Goal: Transaction & Acquisition: Book appointment/travel/reservation

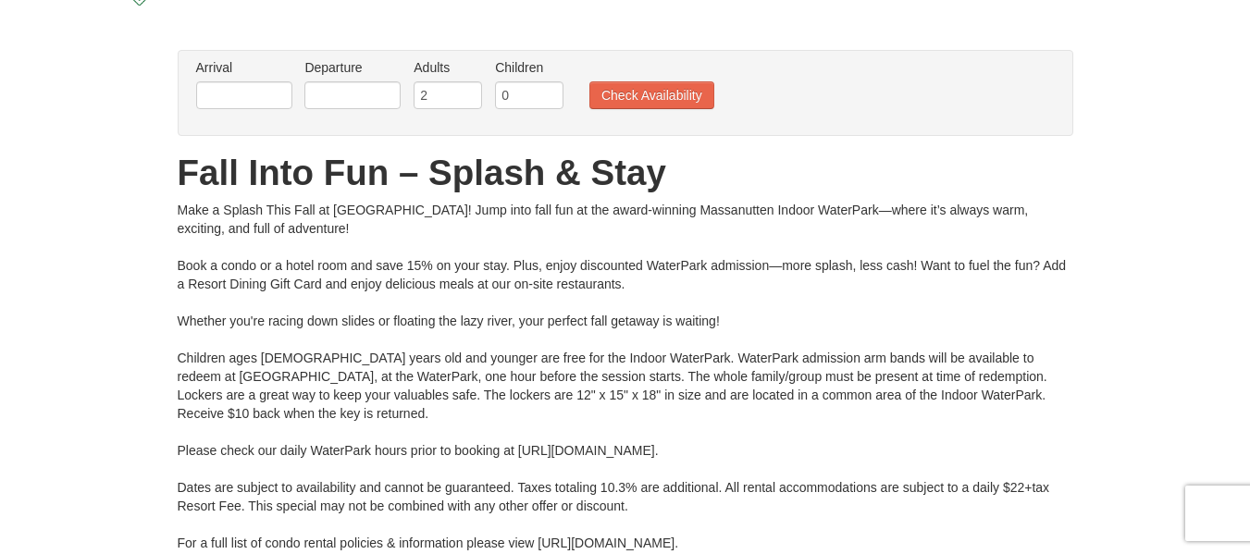
scroll to position [103, 0]
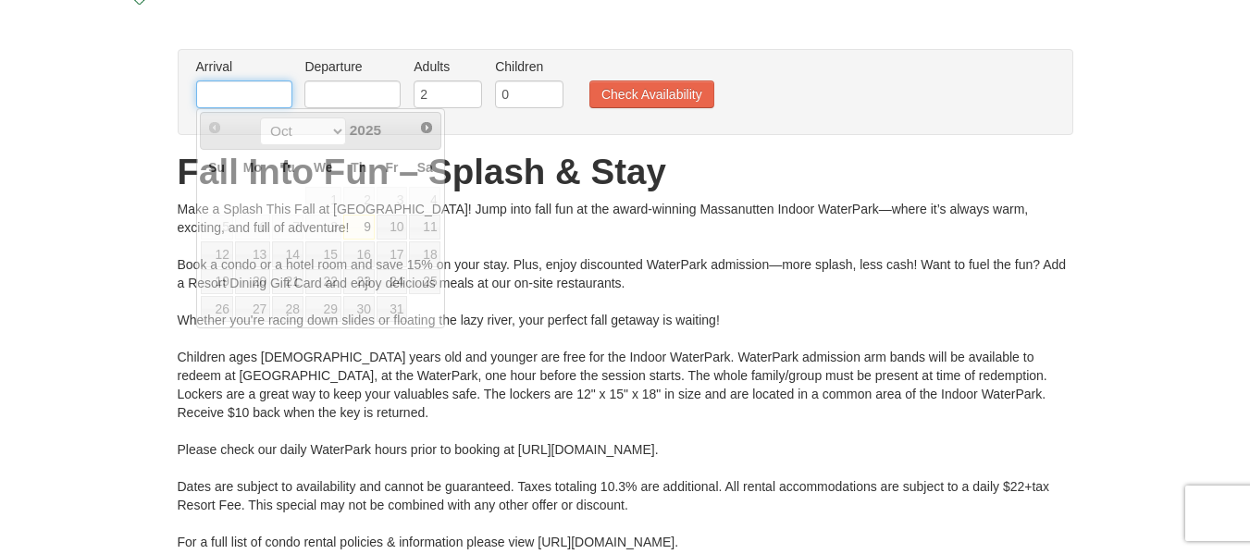
click at [277, 97] on input "text" at bounding box center [244, 94] width 96 height 28
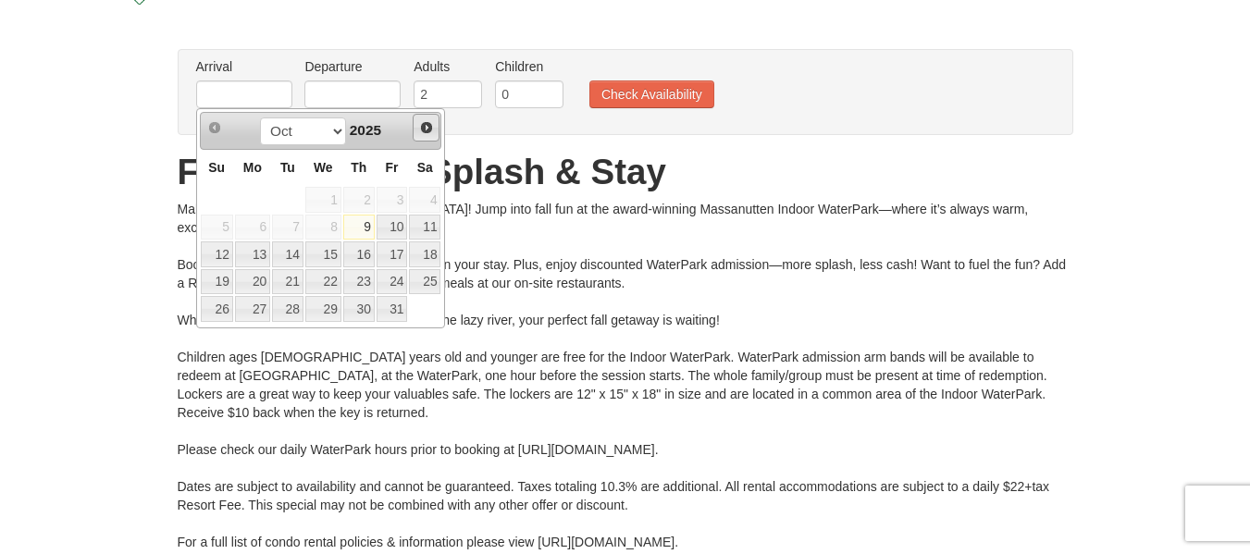
click at [429, 128] on span "Next" at bounding box center [426, 127] width 15 height 15
click at [363, 299] on link "27" at bounding box center [358, 309] width 31 height 26
type input "[DATE]"
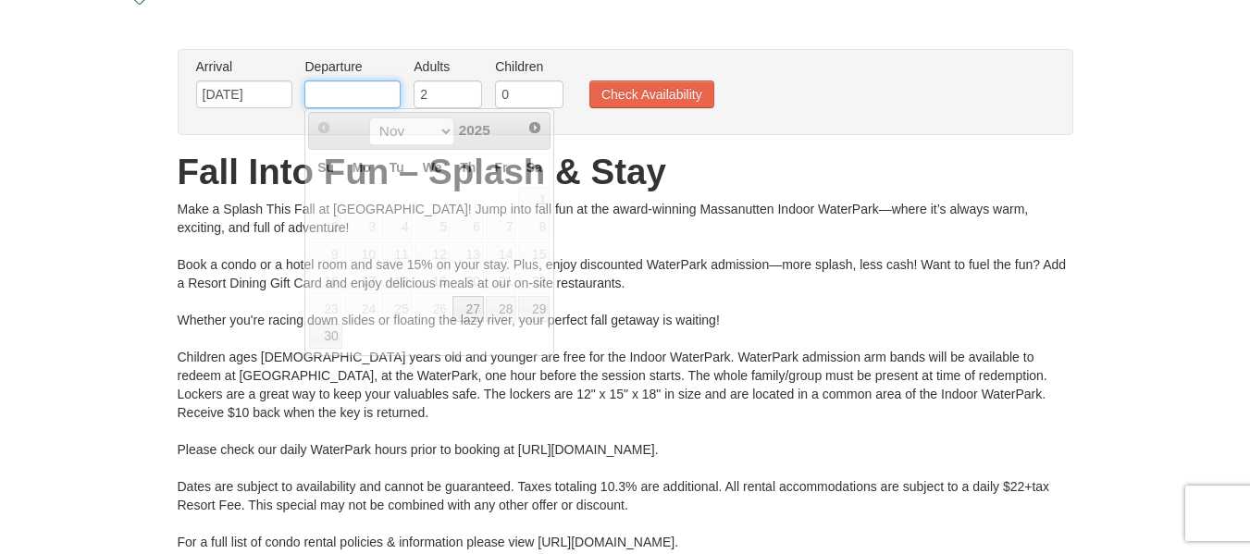
click at [363, 101] on input "text" at bounding box center [352, 94] width 96 height 28
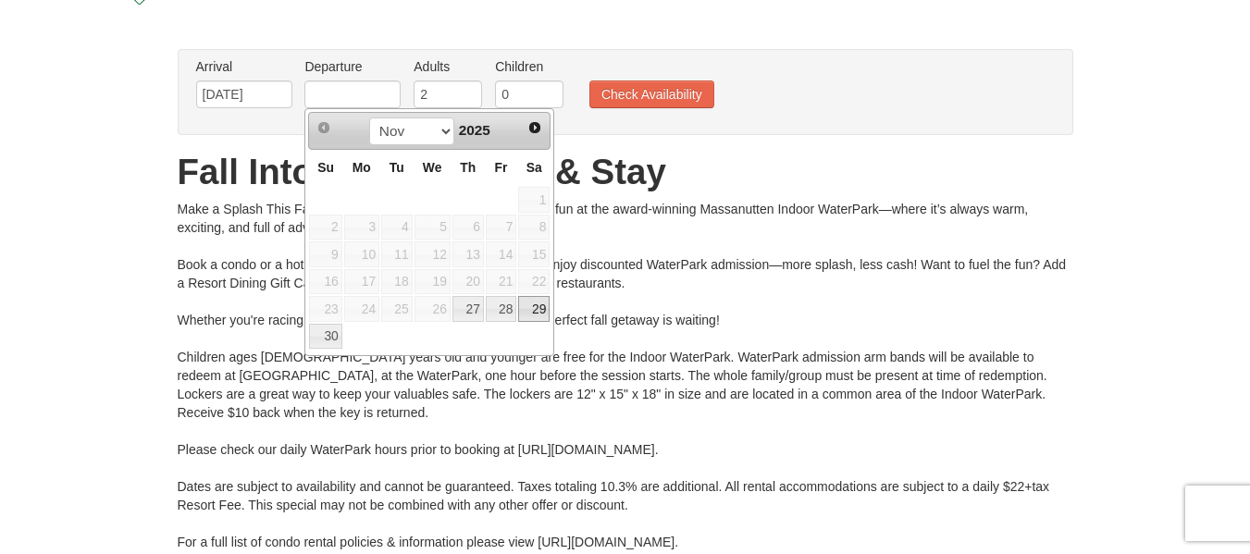
click at [538, 303] on link "29" at bounding box center [533, 309] width 31 height 26
type input "11/29/2025"
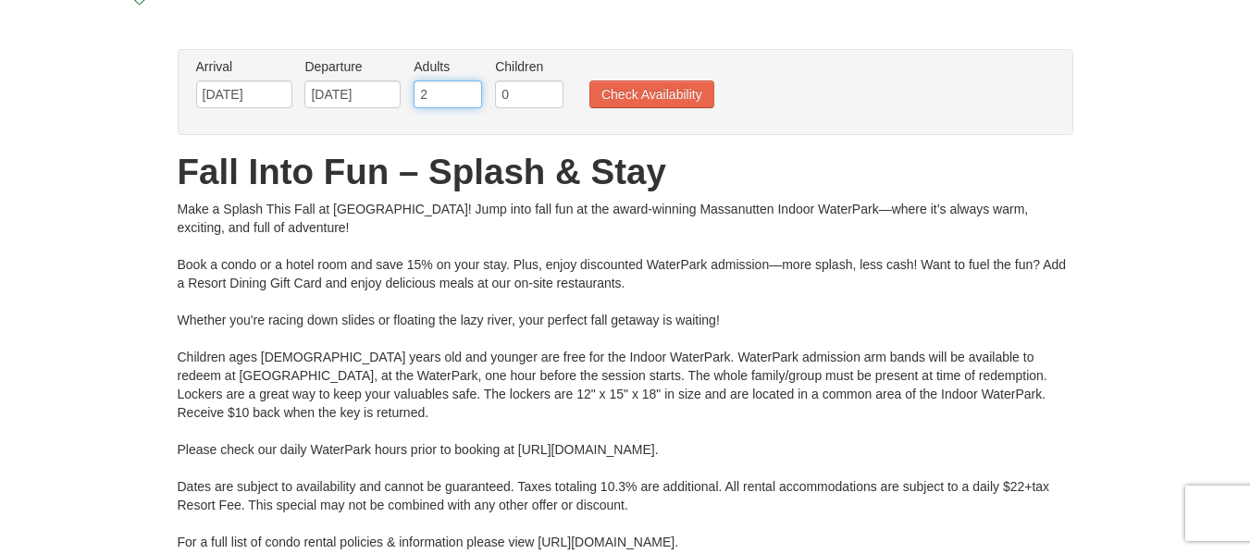
click at [440, 97] on input "2" at bounding box center [447, 94] width 68 height 28
type input "10"
click at [536, 92] on input "0" at bounding box center [529, 94] width 68 height 28
type input "10"
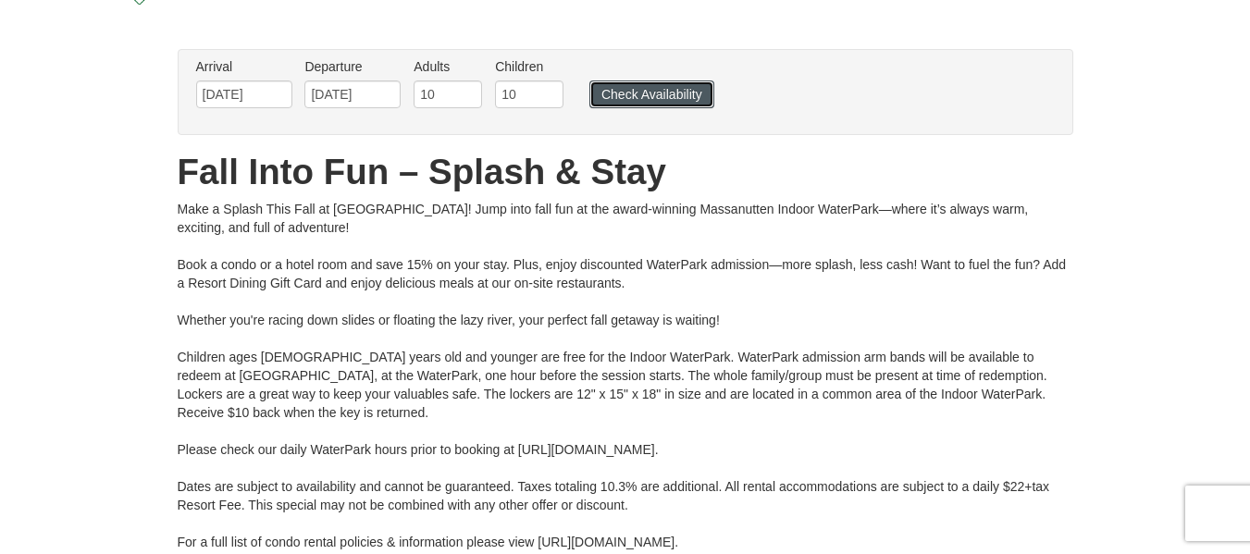
click at [634, 98] on button "Check Availability" at bounding box center [651, 94] width 125 height 28
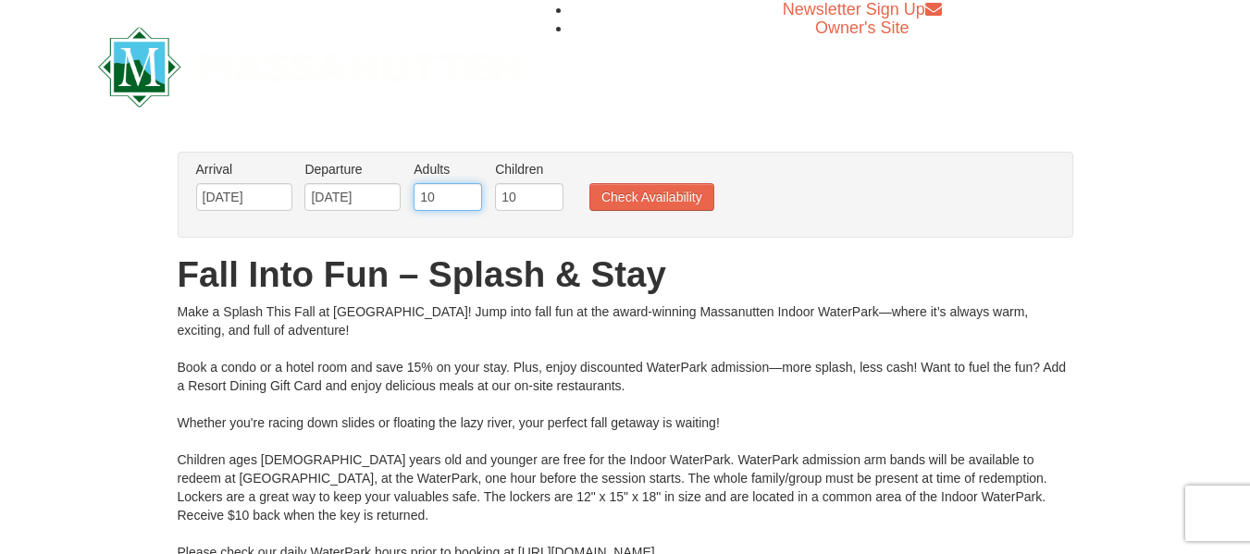
click at [447, 193] on input "10" at bounding box center [447, 197] width 68 height 28
type input "1"
click at [509, 199] on input "10" at bounding box center [529, 197] width 68 height 28
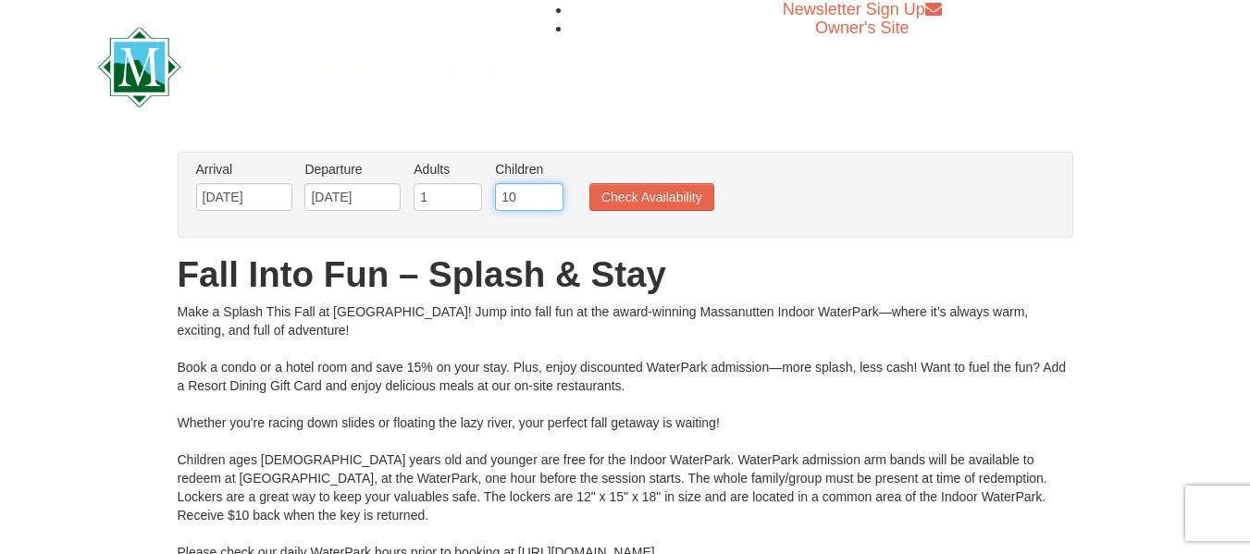
click at [509, 199] on input "10" at bounding box center [529, 197] width 68 height 28
type input "1"
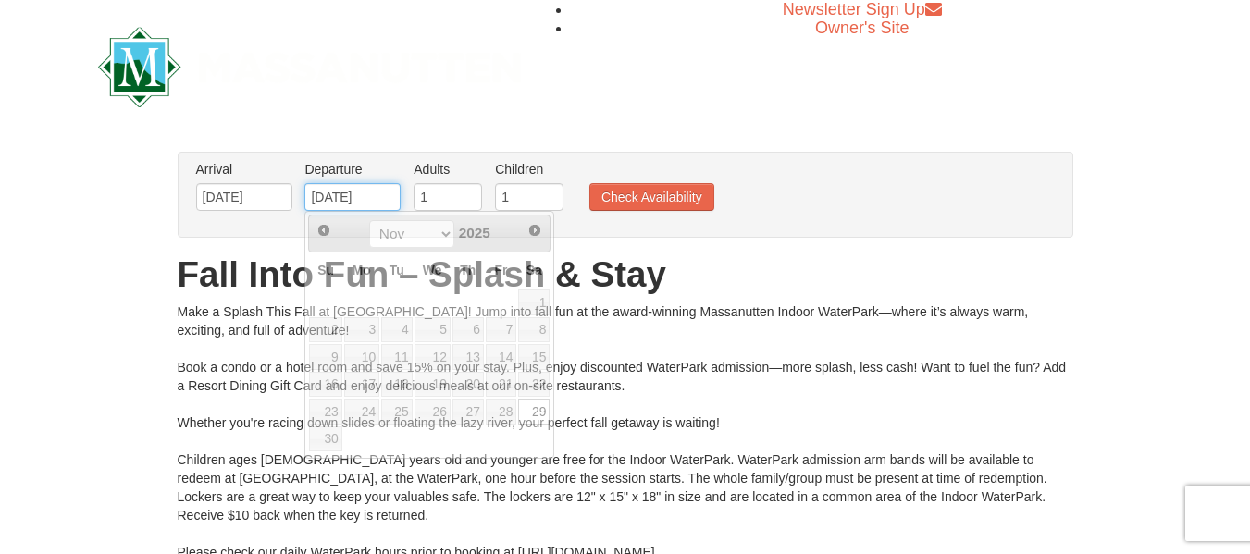
click at [339, 203] on input "11/29/2025" at bounding box center [352, 197] width 96 height 28
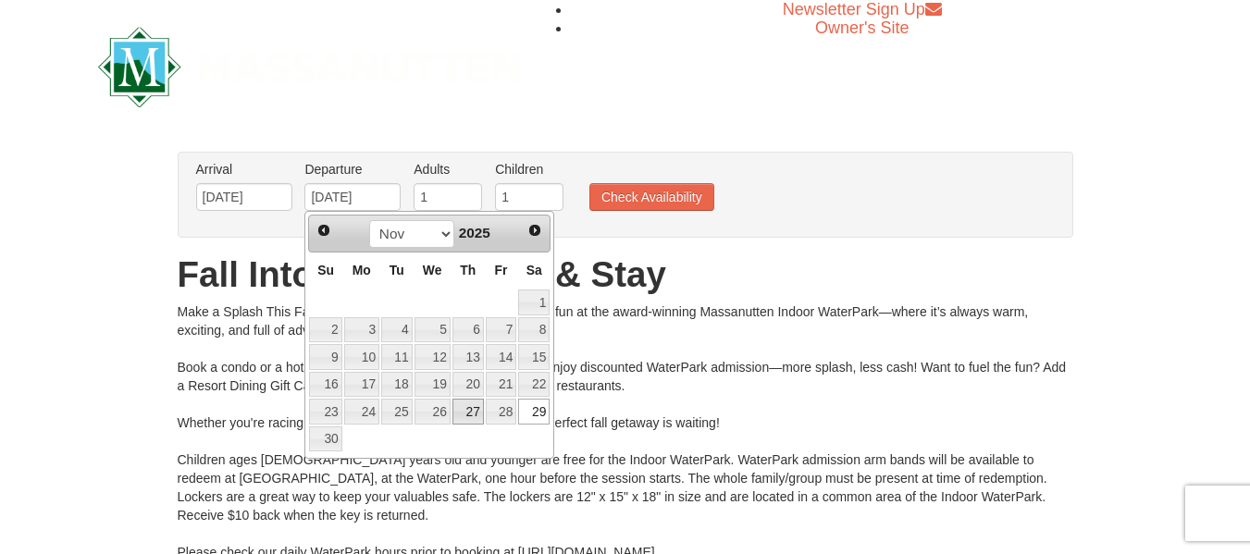
click at [477, 416] on link "27" at bounding box center [467, 412] width 31 height 26
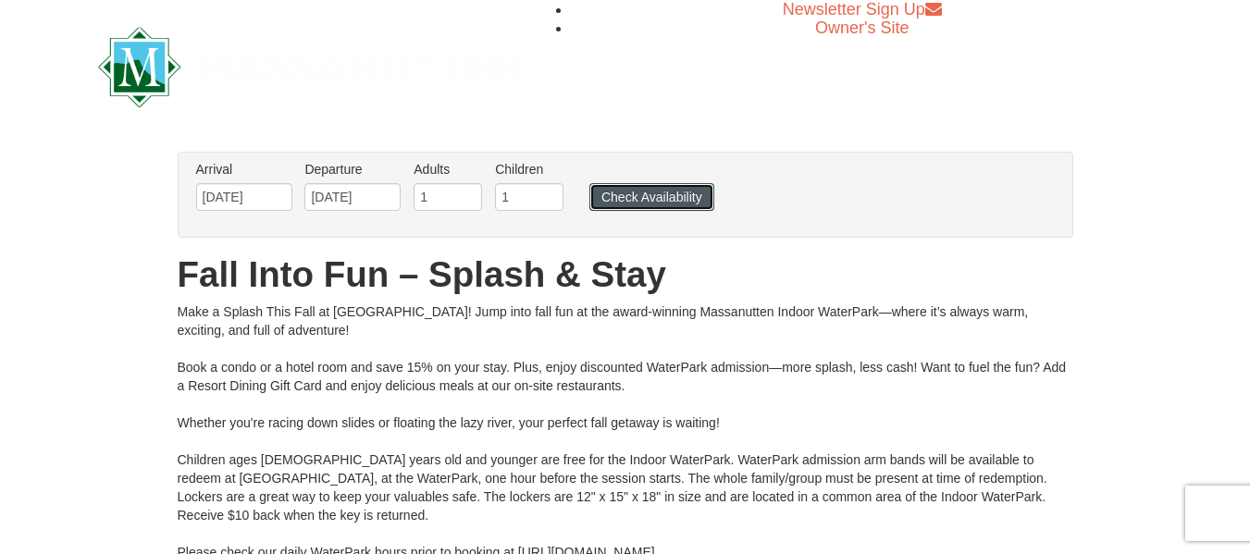
click at [665, 203] on button "Check Availability" at bounding box center [651, 197] width 125 height 28
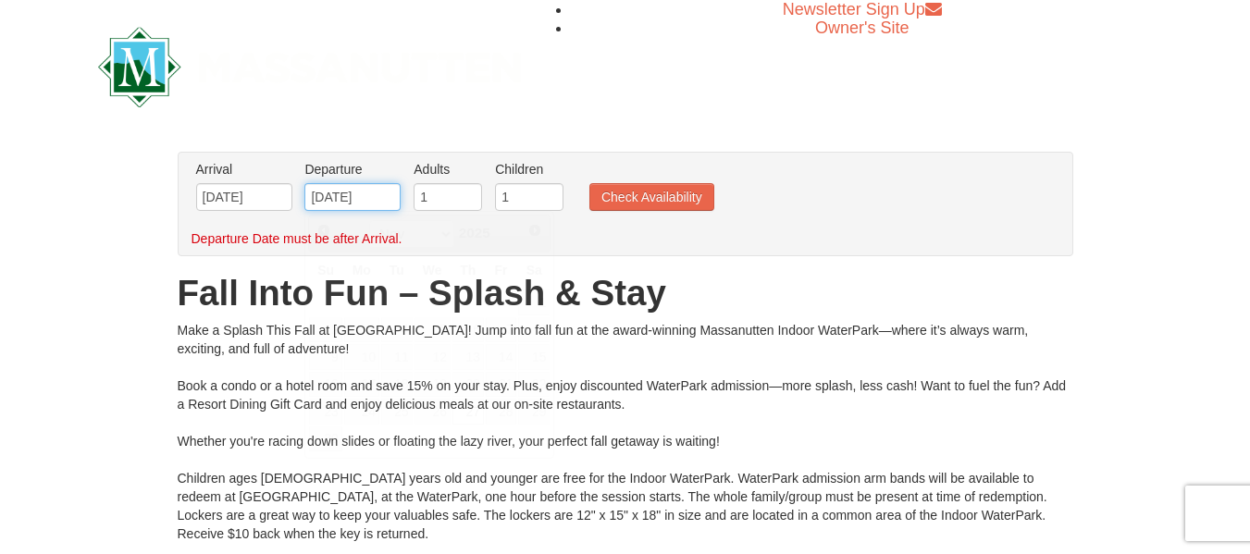
click at [349, 194] on input "[DATE]" at bounding box center [352, 197] width 96 height 28
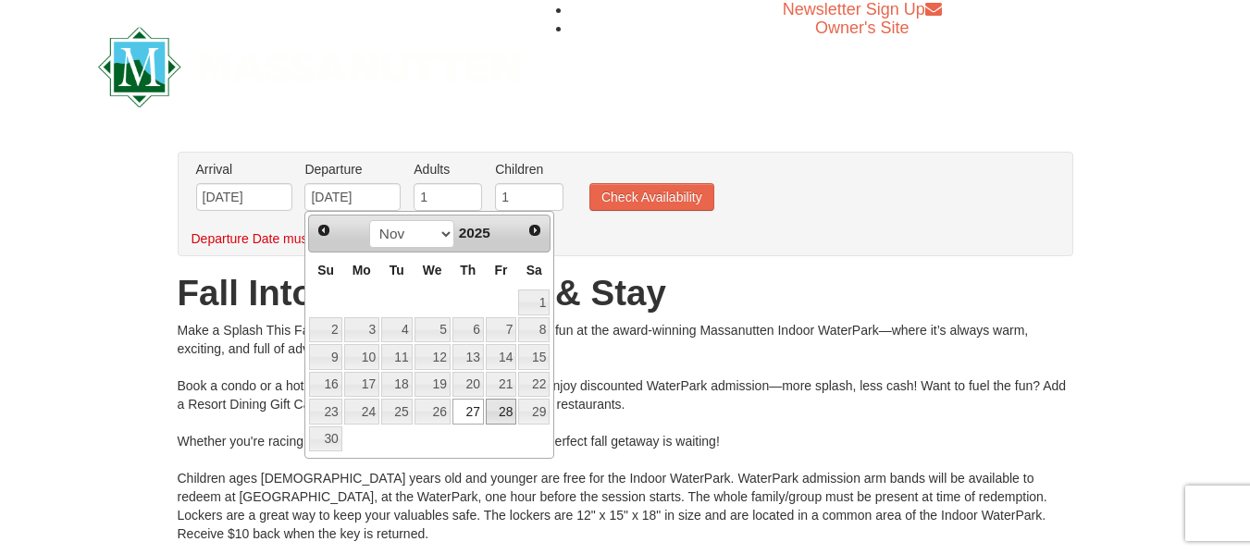
click at [506, 406] on link "28" at bounding box center [501, 412] width 31 height 26
type input "[DATE]"
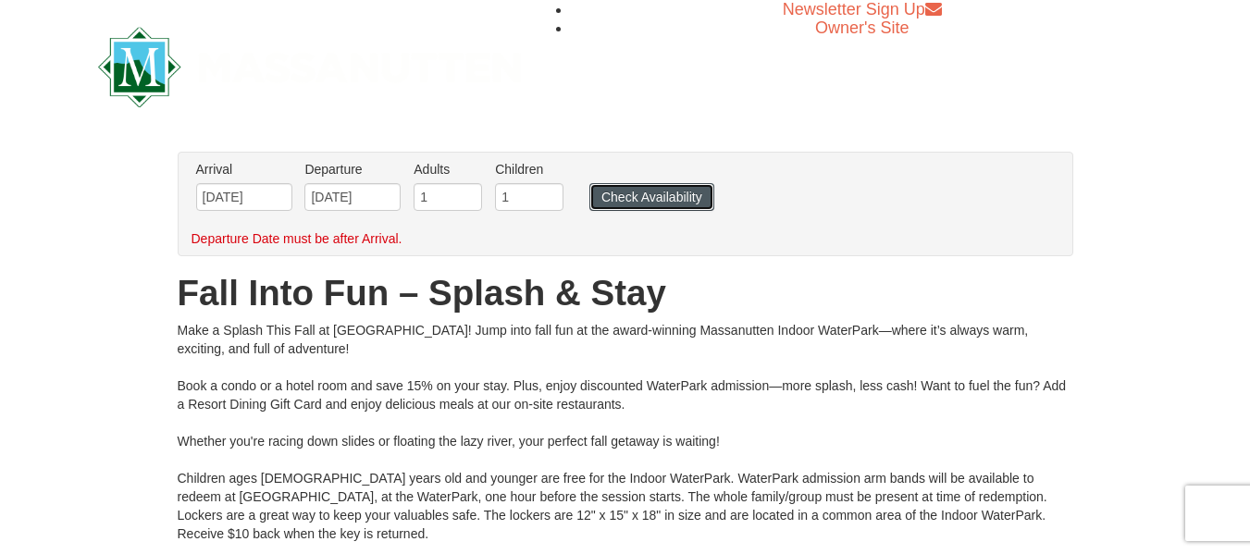
click at [657, 203] on button "Check Availability" at bounding box center [651, 197] width 125 height 28
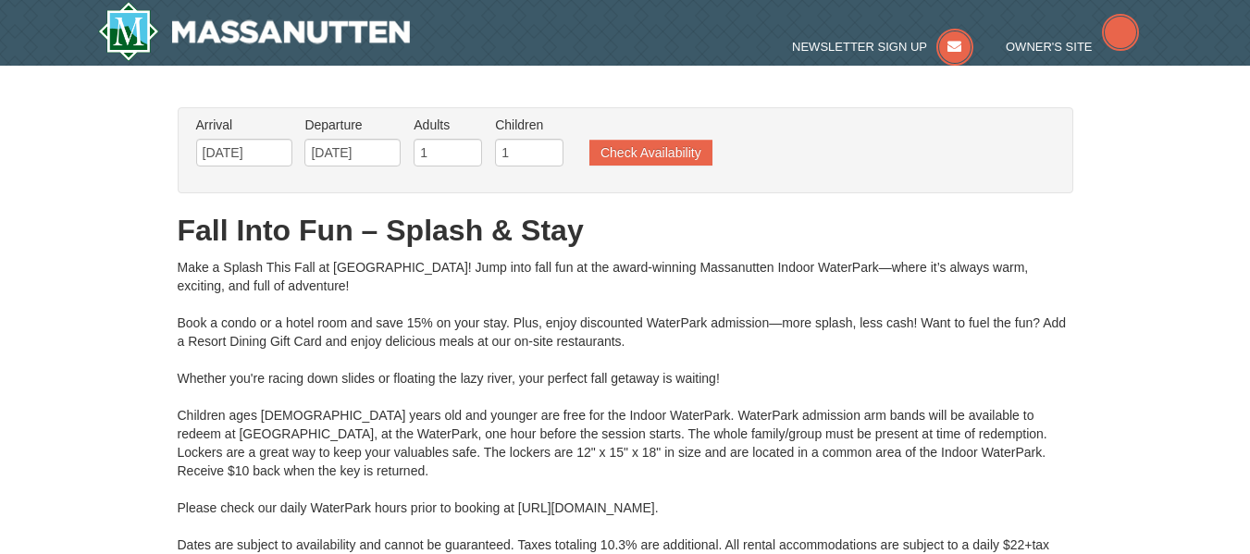
scroll to position [31, 0]
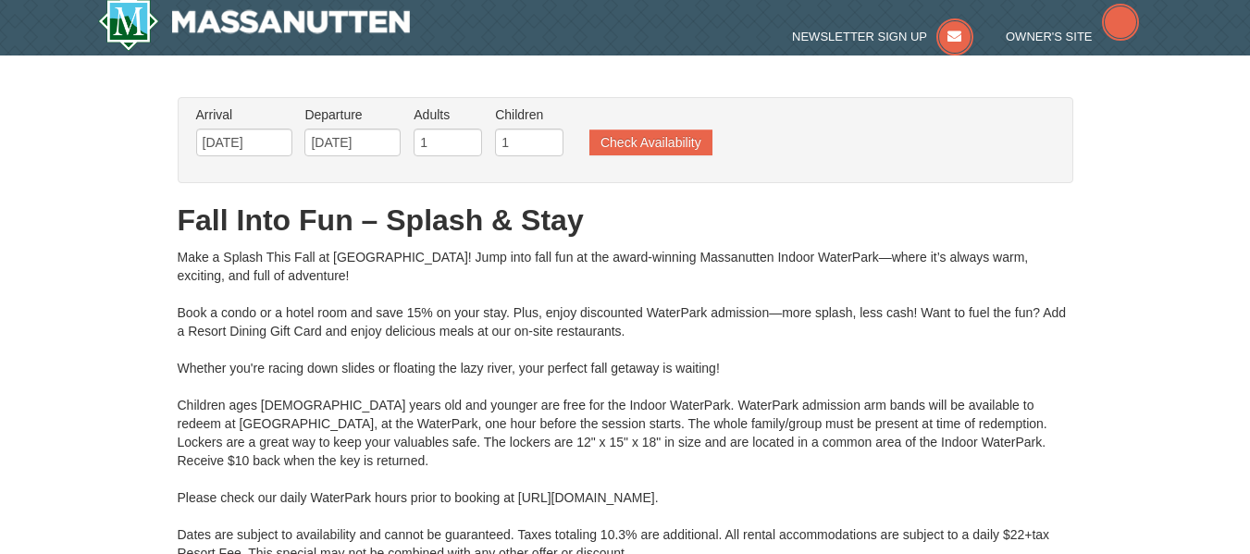
type input "[DATE]"
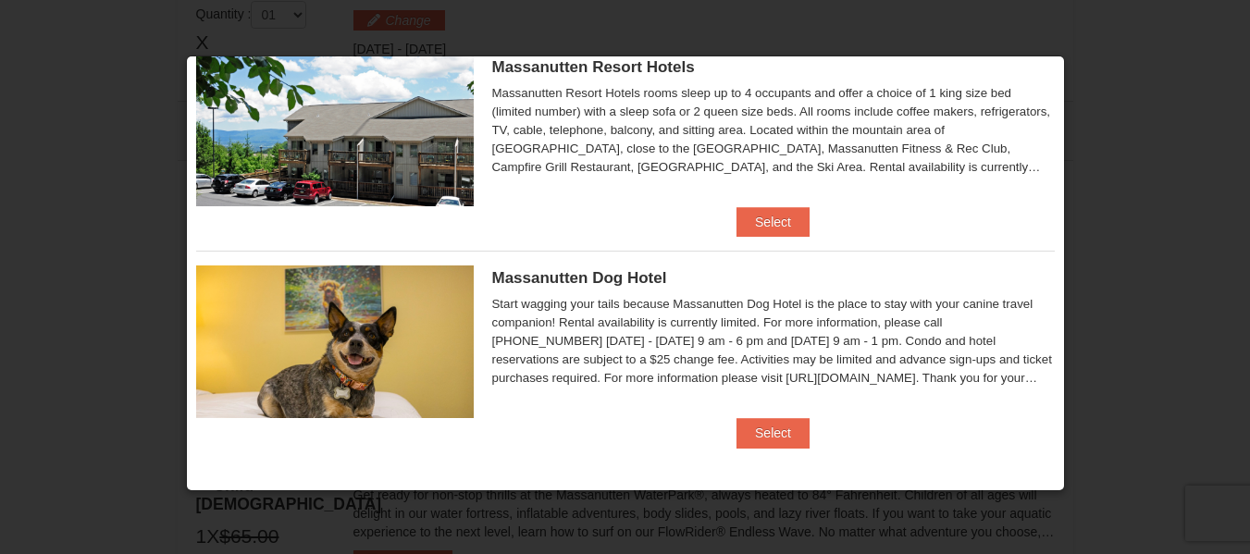
scroll to position [0, 0]
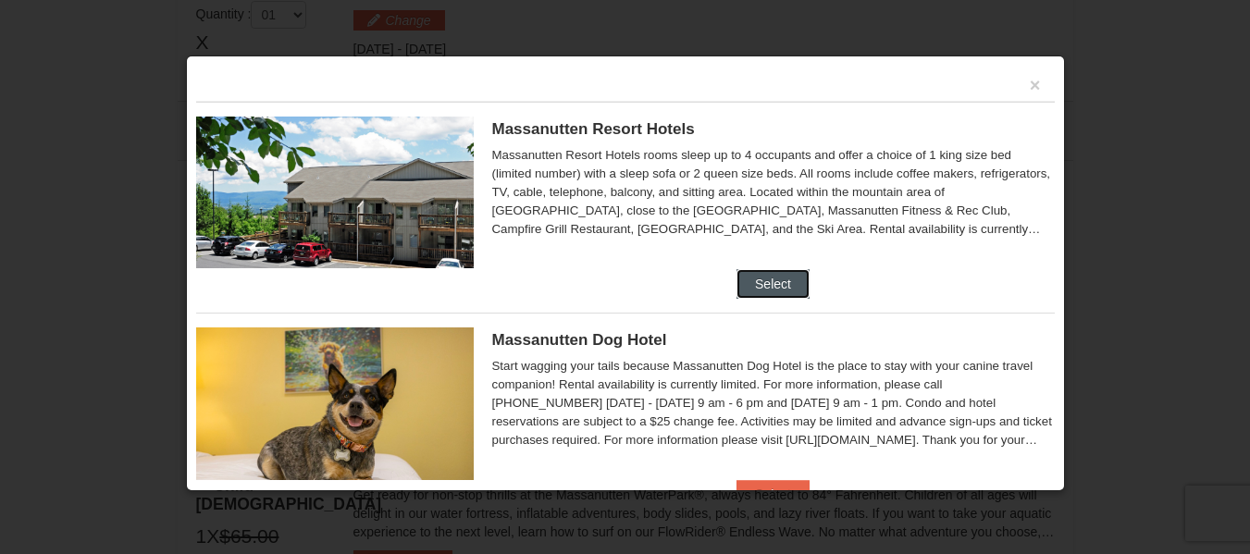
click at [738, 281] on button "Select" at bounding box center [772, 284] width 73 height 30
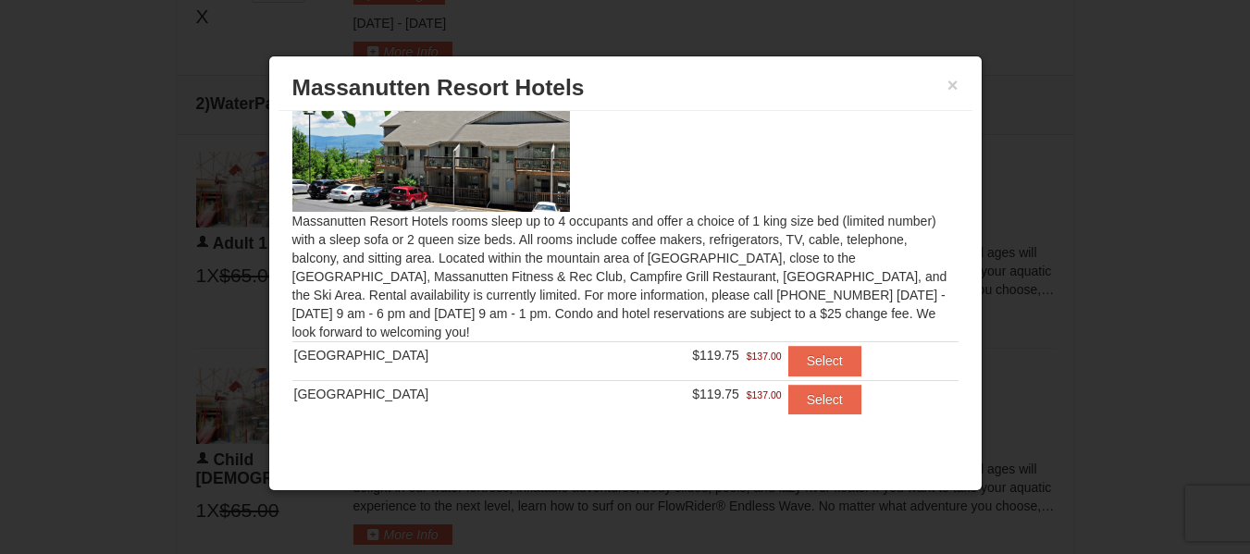
scroll to position [818, 0]
click at [813, 363] on button "Select" at bounding box center [824, 361] width 73 height 30
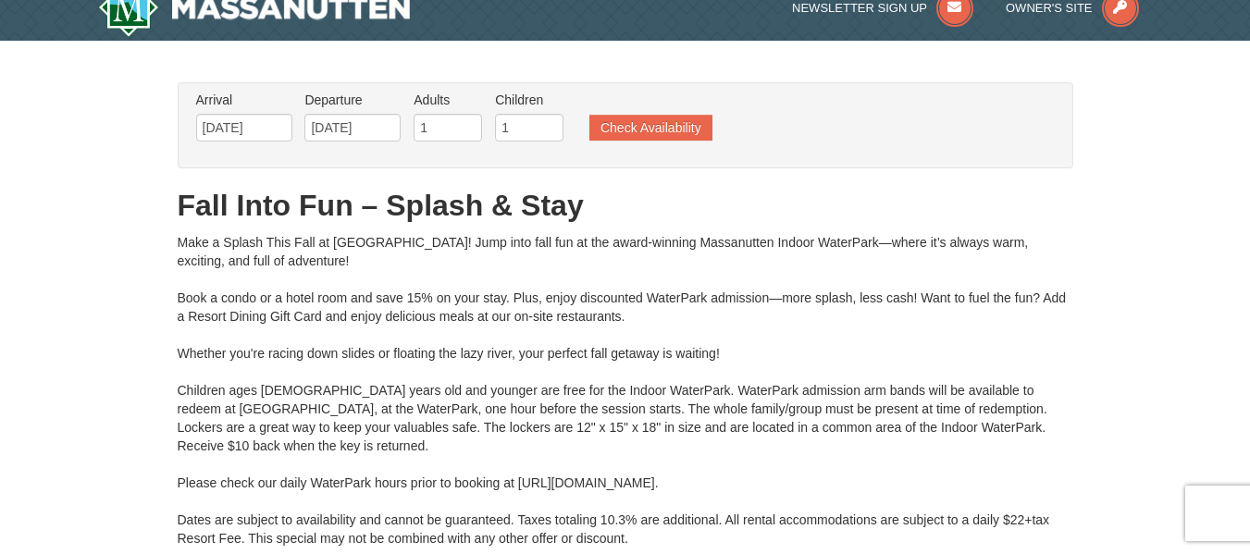
scroll to position [0, 0]
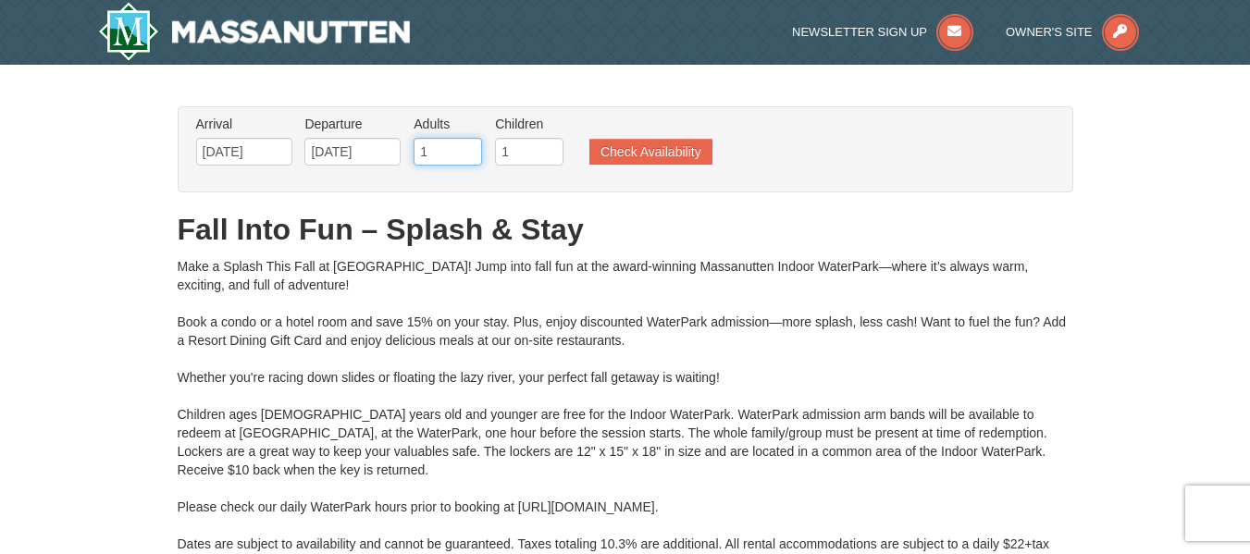
click at [451, 152] on input "1" at bounding box center [447, 152] width 68 height 28
click at [470, 148] on input "2" at bounding box center [447, 152] width 68 height 28
click at [470, 148] on input "3" at bounding box center [447, 152] width 68 height 28
type input "4"
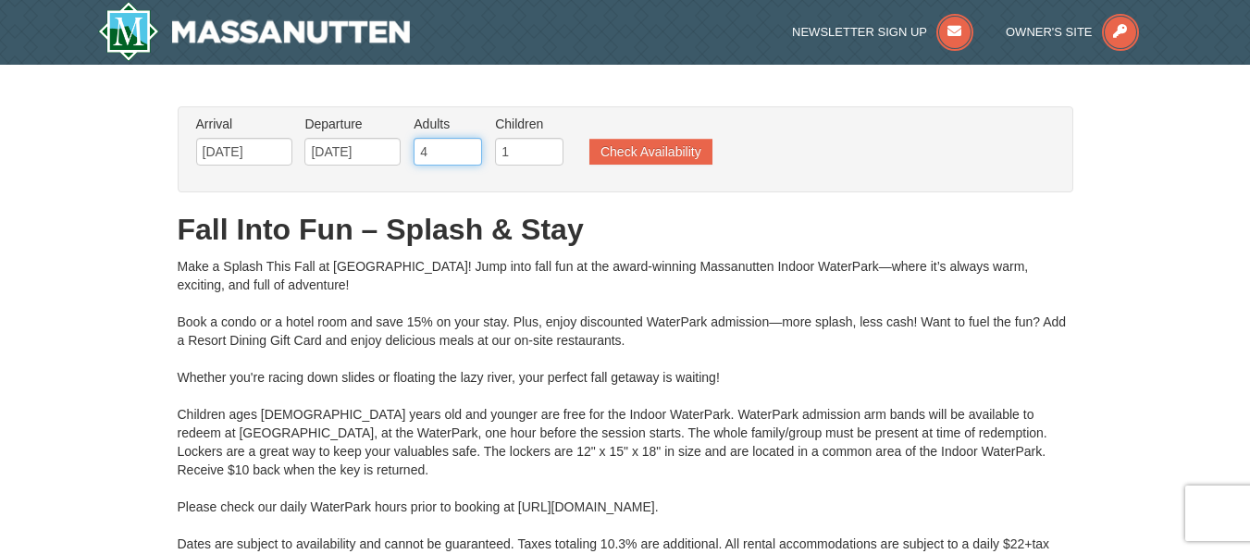
click at [470, 148] on input "4" at bounding box center [447, 152] width 68 height 28
click at [513, 154] on input "1" at bounding box center [529, 152] width 68 height 28
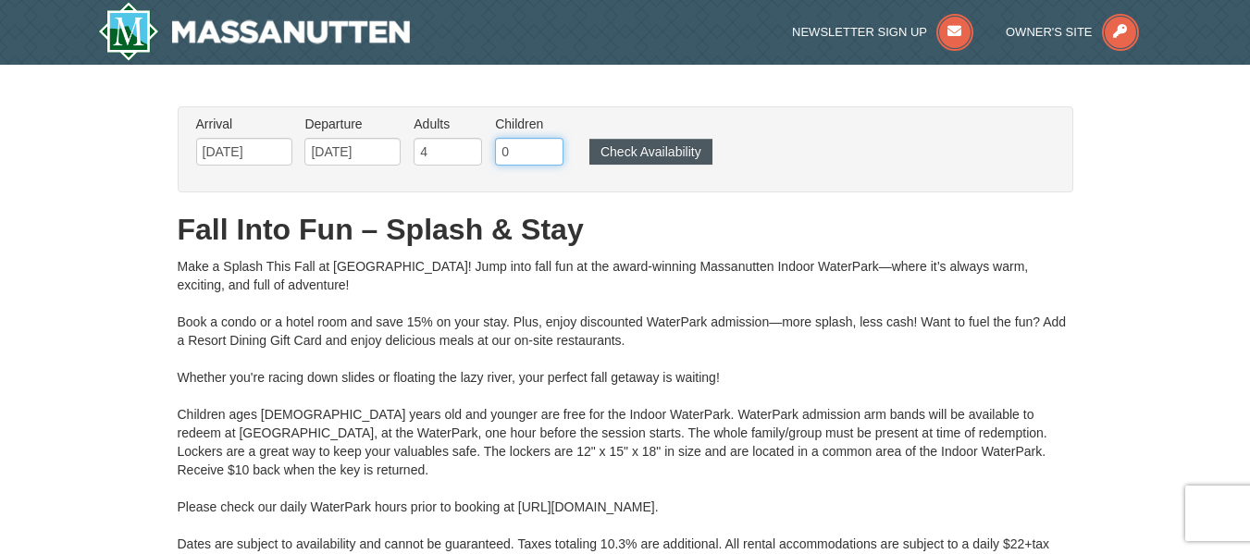
type input "0"
click at [616, 162] on button "Check Availability" at bounding box center [650, 152] width 123 height 26
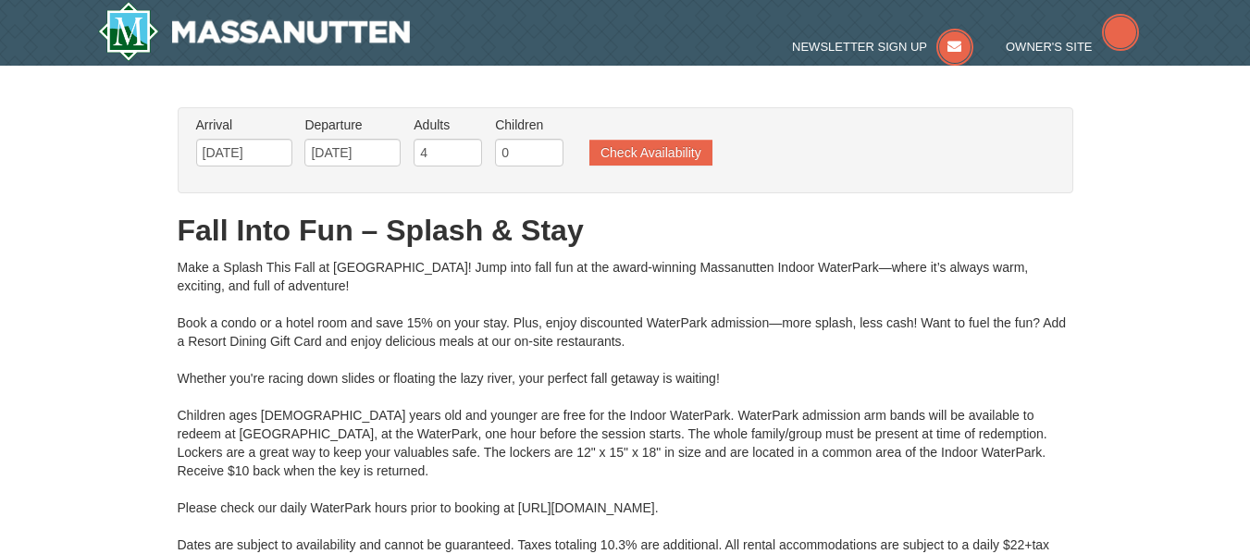
scroll to position [36, 0]
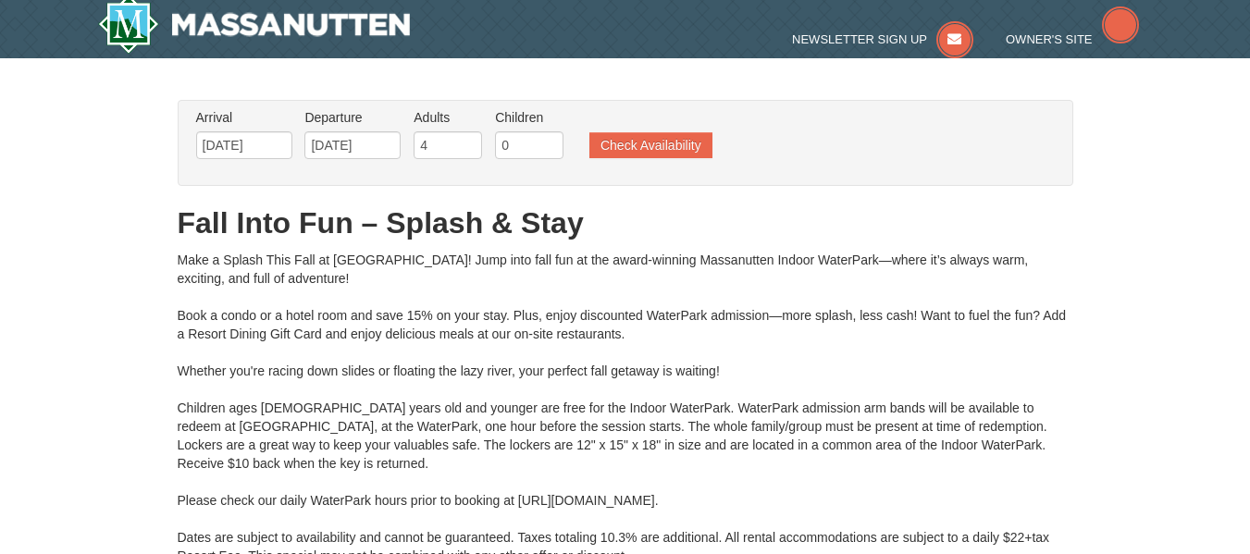
type input "[DATE]"
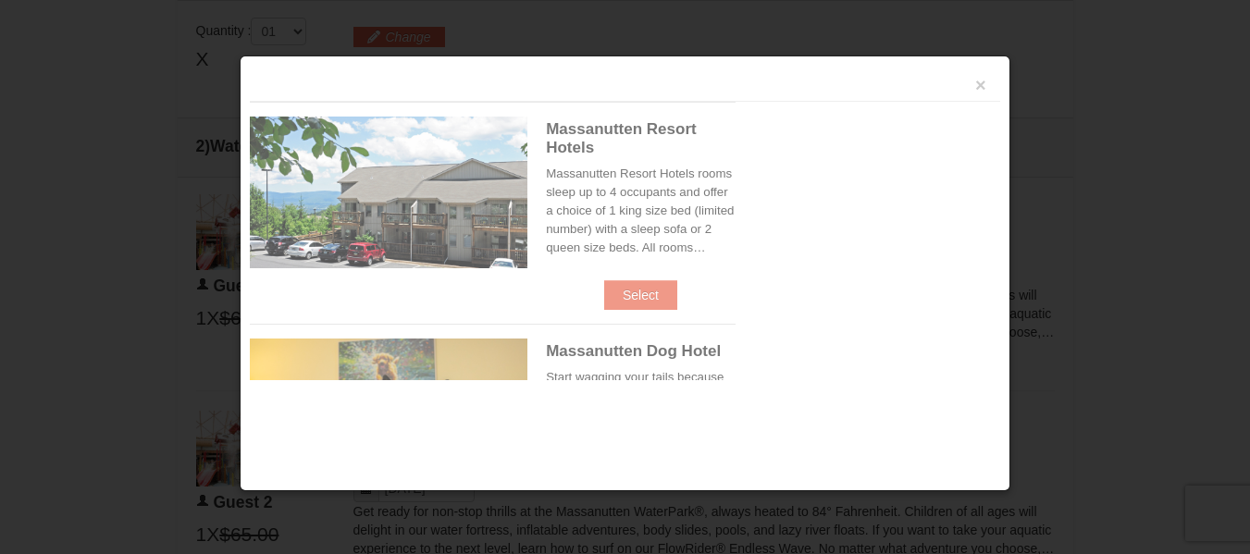
scroll to position [788, 0]
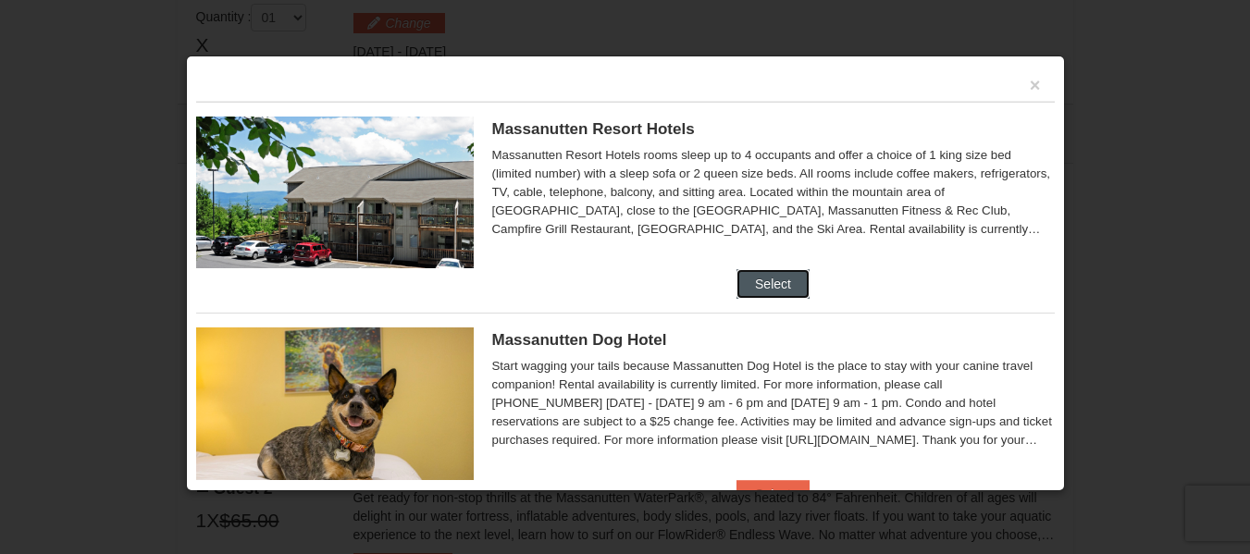
click at [766, 275] on button "Select" at bounding box center [772, 284] width 73 height 30
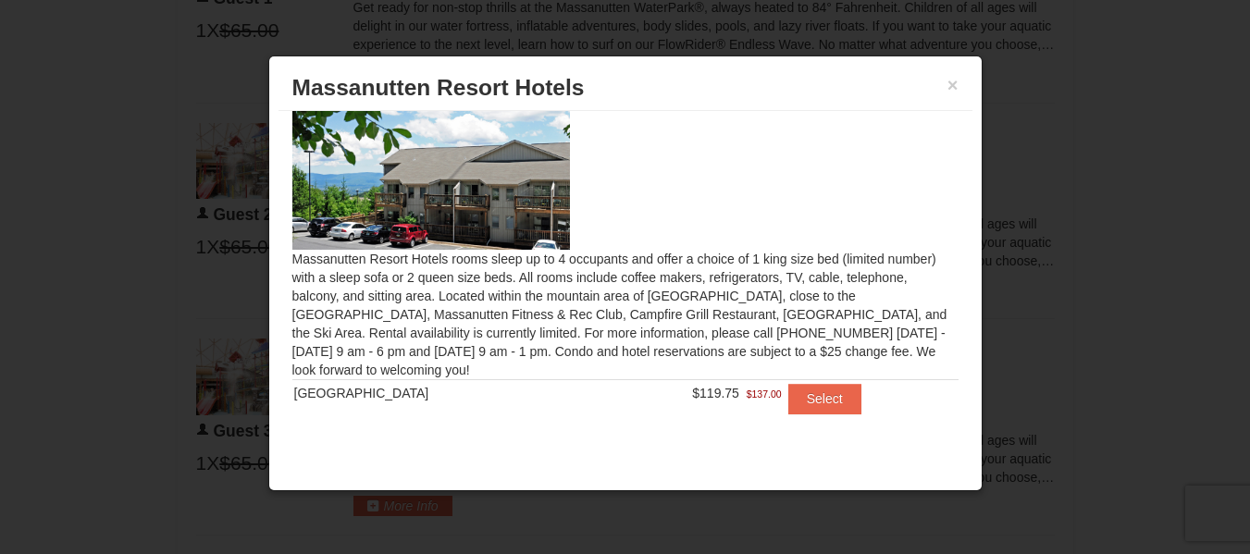
scroll to position [1083, 0]
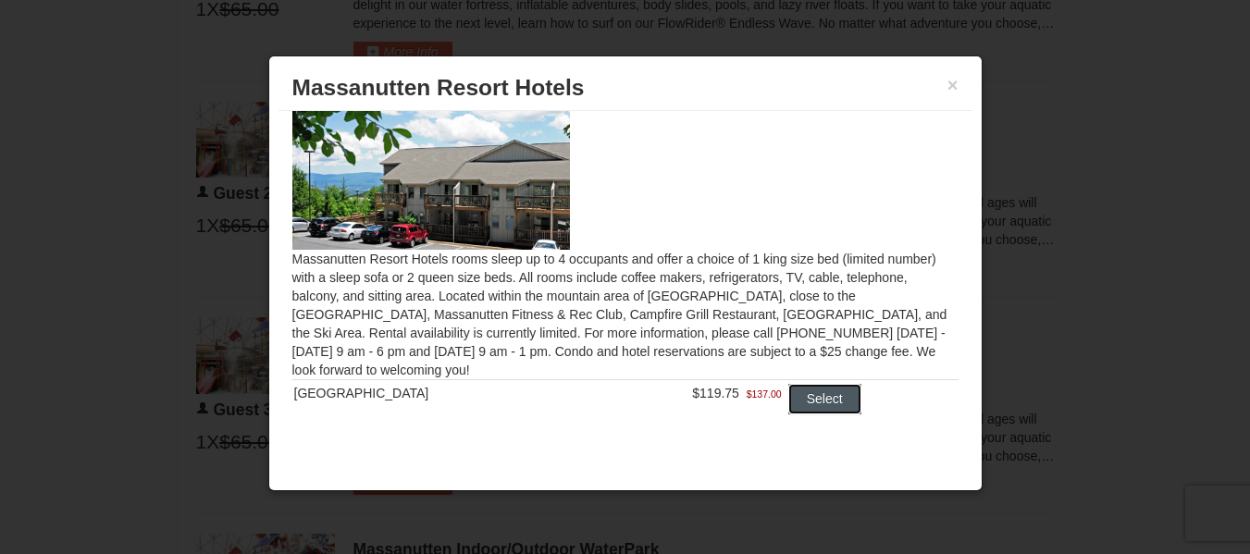
click at [804, 395] on button "Select" at bounding box center [824, 399] width 73 height 30
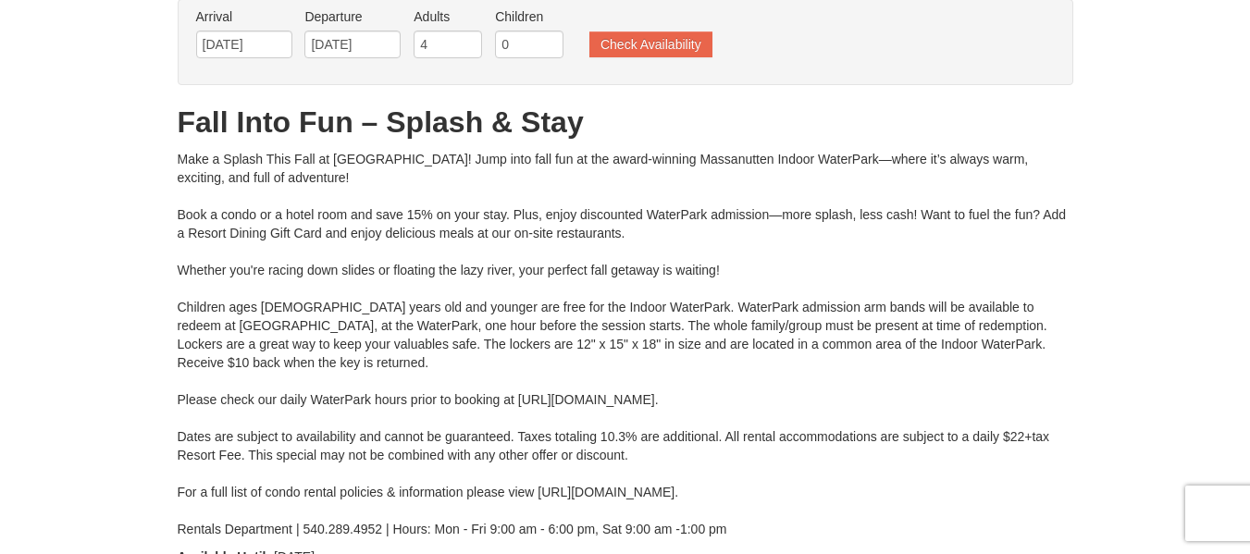
scroll to position [0, 0]
